Goal: Task Accomplishment & Management: Manage account settings

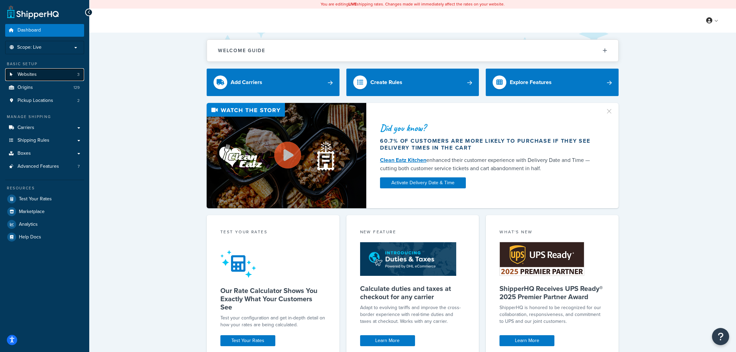
click at [42, 73] on link "Websites 3" at bounding box center [44, 74] width 79 height 13
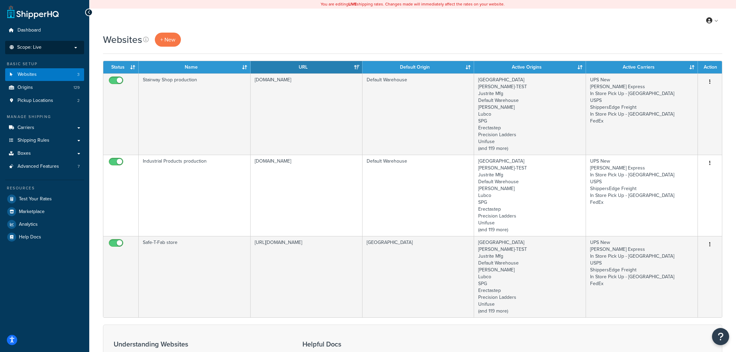
click at [66, 49] on p "Scope: Live" at bounding box center [44, 48] width 73 height 6
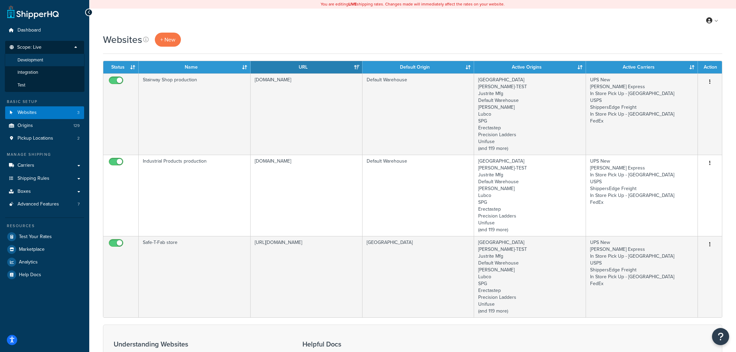
click at [40, 58] on span "Development" at bounding box center [31, 60] width 26 height 6
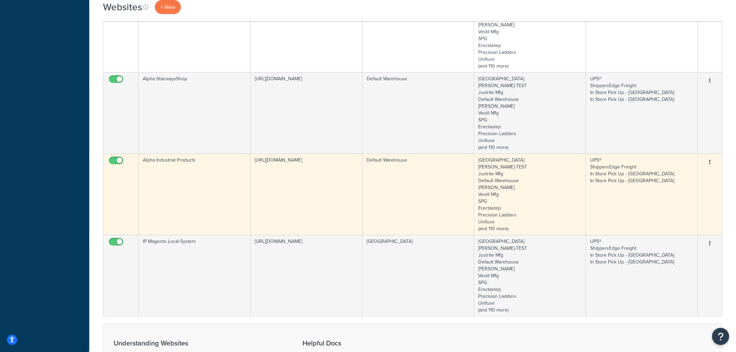
scroll to position [331, 0]
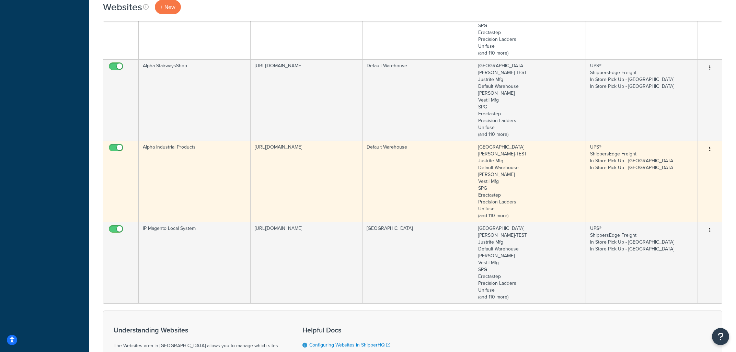
click at [398, 167] on td "Default Warehouse" at bounding box center [418, 181] width 112 height 81
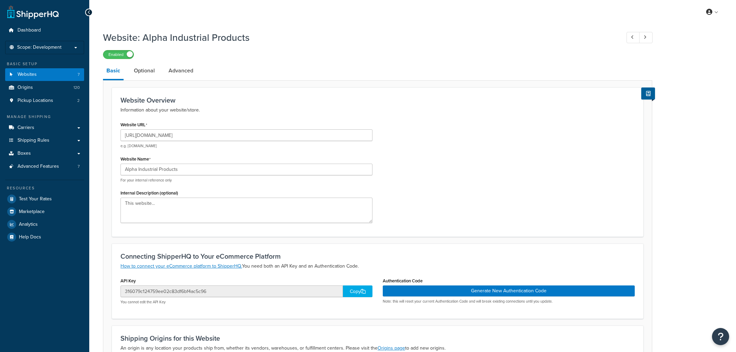
select select "118603"
click at [178, 78] on link "Advanced" at bounding box center [181, 70] width 32 height 16
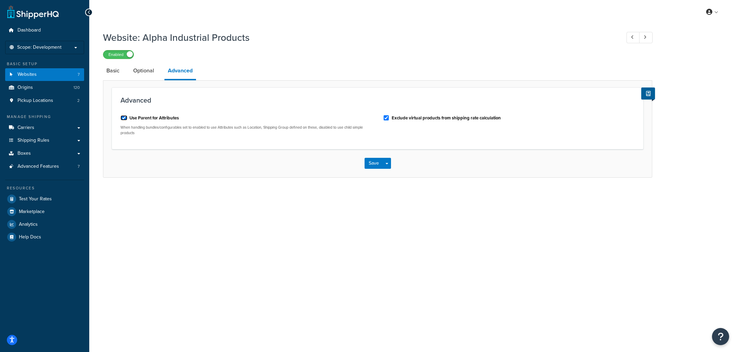
click at [125, 119] on input "Use Parent for Attributes" at bounding box center [123, 117] width 7 height 5
checkbox input "false"
click at [373, 167] on button "Save" at bounding box center [373, 163] width 19 height 11
